Goal: Task Accomplishment & Management: Manage account settings

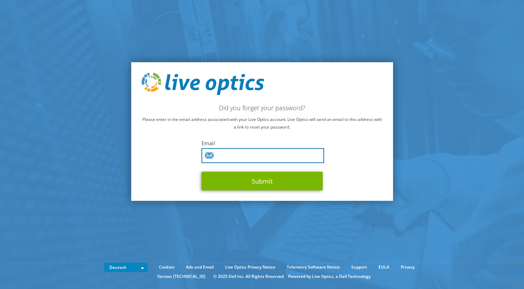
click at [224, 155] on input "text" at bounding box center [263, 155] width 123 height 15
type input "dirk.kretzschmar@telekom.de"
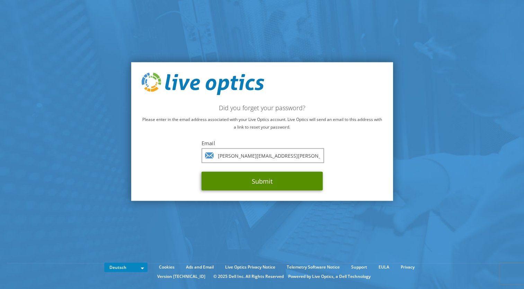
click at [243, 180] on button "Submit" at bounding box center [262, 181] width 121 height 19
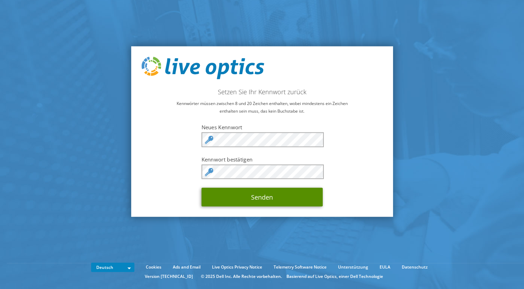
click at [288, 200] on button "Senden" at bounding box center [262, 197] width 121 height 19
